Goal: Transaction & Acquisition: Purchase product/service

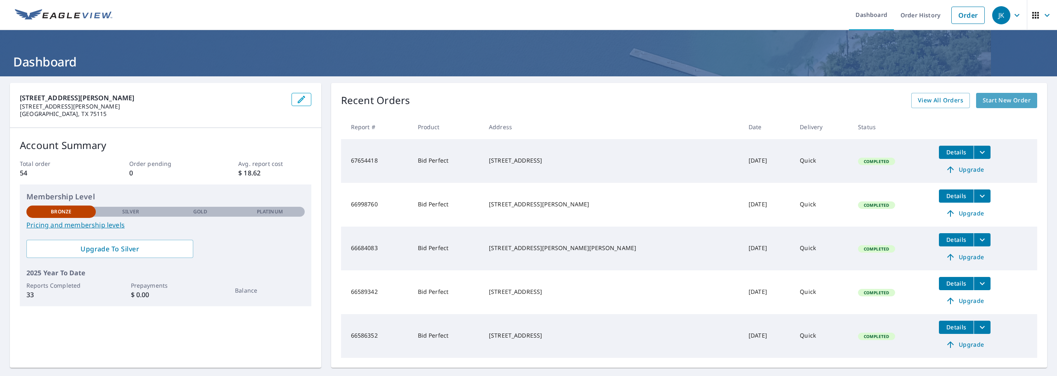
click at [994, 97] on span "Start New Order" at bounding box center [1007, 100] width 48 height 10
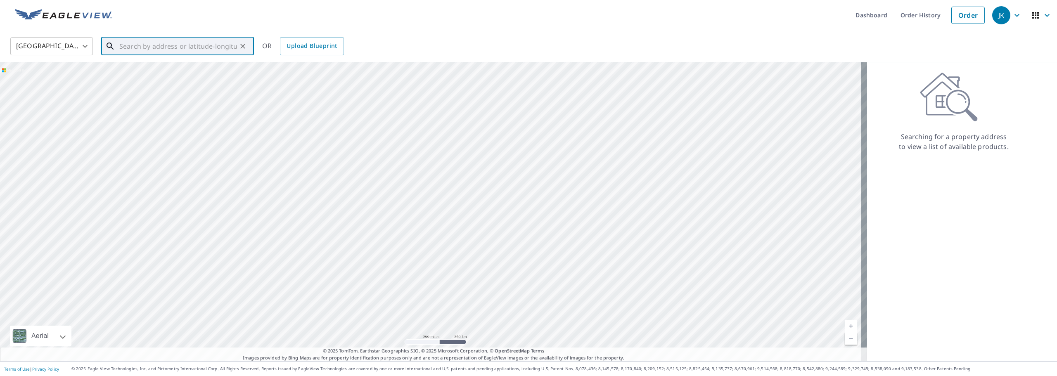
click at [131, 47] on input "text" at bounding box center [178, 46] width 118 height 23
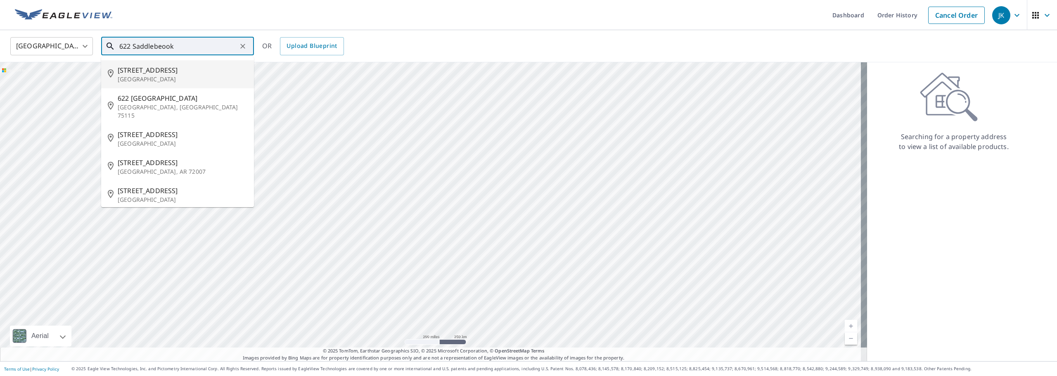
click at [162, 45] on input "622 Saddlebeook" at bounding box center [178, 46] width 118 height 23
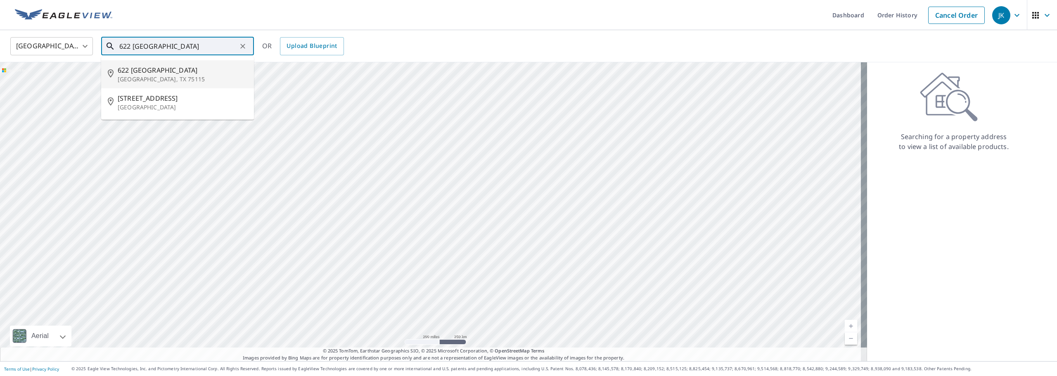
click at [163, 73] on div "[STREET_ADDRESS]" at bounding box center [183, 74] width 130 height 18
type input "[STREET_ADDRESS]"
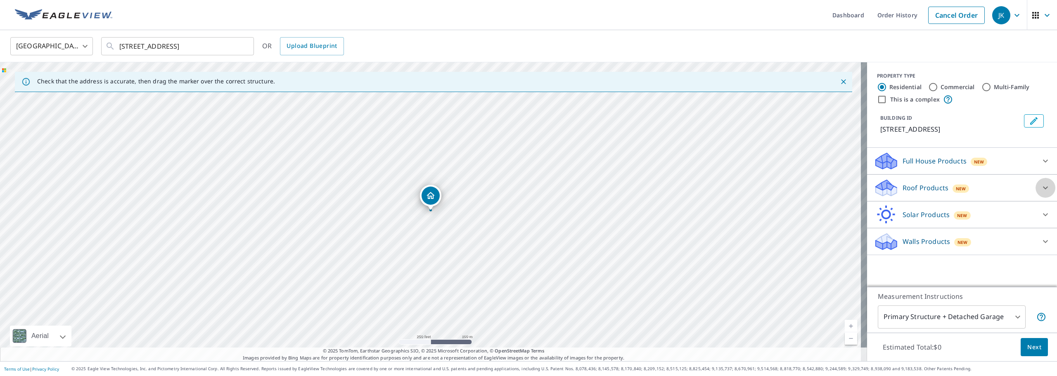
click at [1044, 188] on icon at bounding box center [1046, 188] width 10 height 10
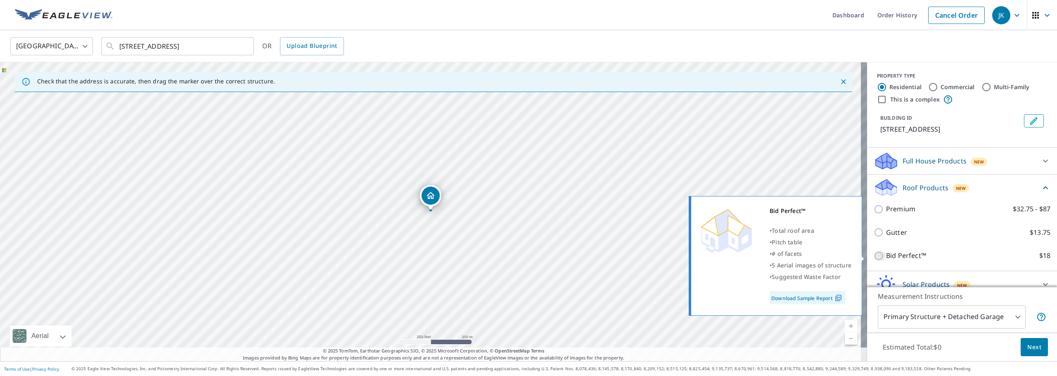
click at [874, 257] on input "Bid Perfect™ $18" at bounding box center [880, 256] width 12 height 10
checkbox input "true"
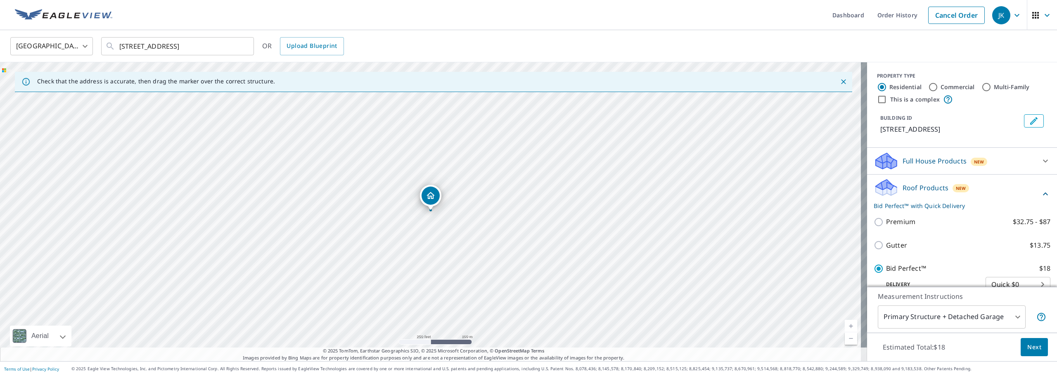
click at [1033, 352] on button "Next" at bounding box center [1034, 347] width 27 height 19
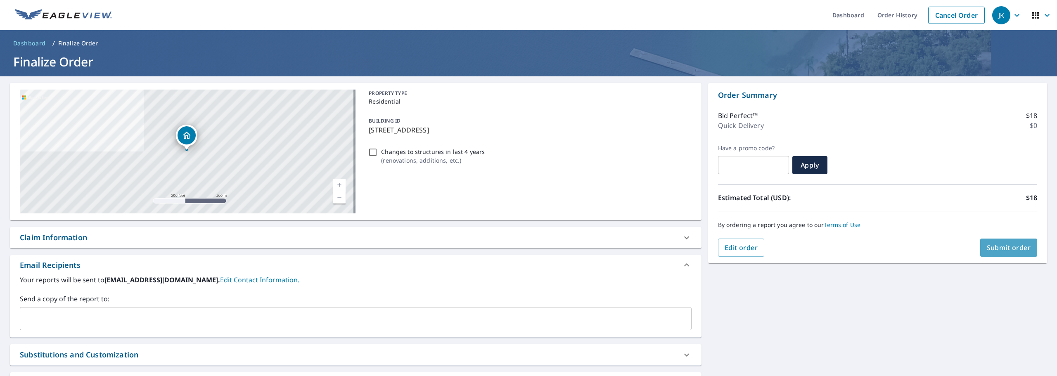
click at [1000, 246] on span "Submit order" at bounding box center [1009, 247] width 44 height 9
